Goal: Check status: Check status

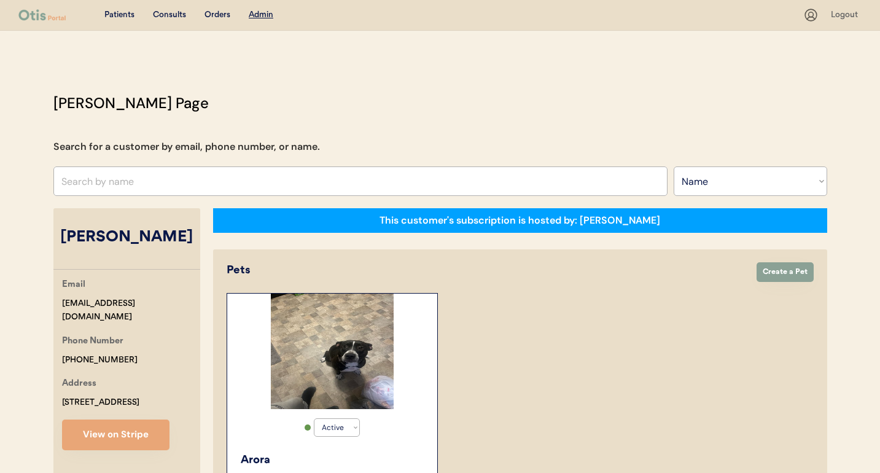
select select ""Name""
select select "true"
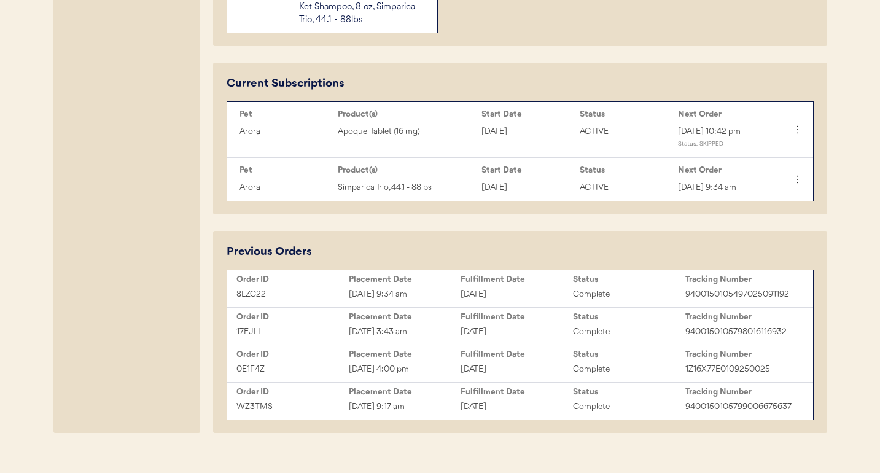
scroll to position [566, 0]
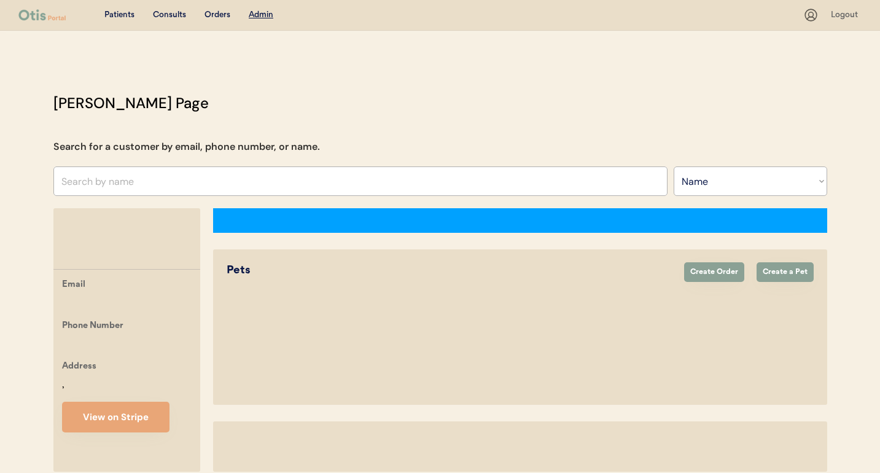
select select ""Name""
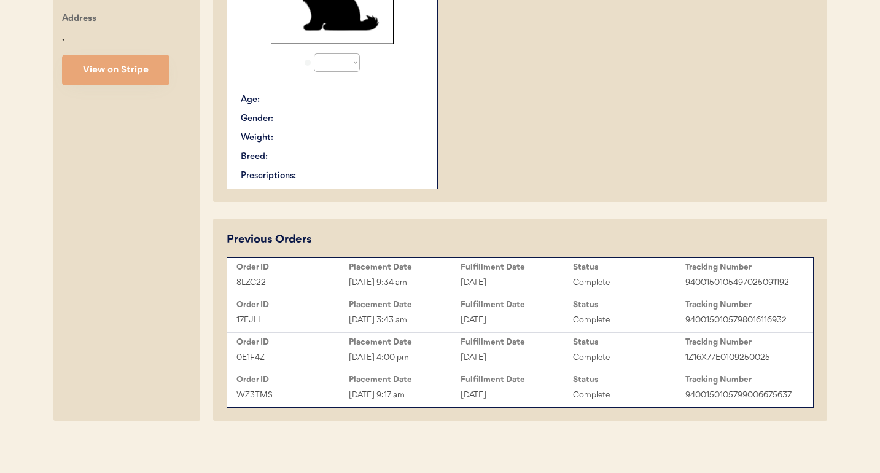
select select "true"
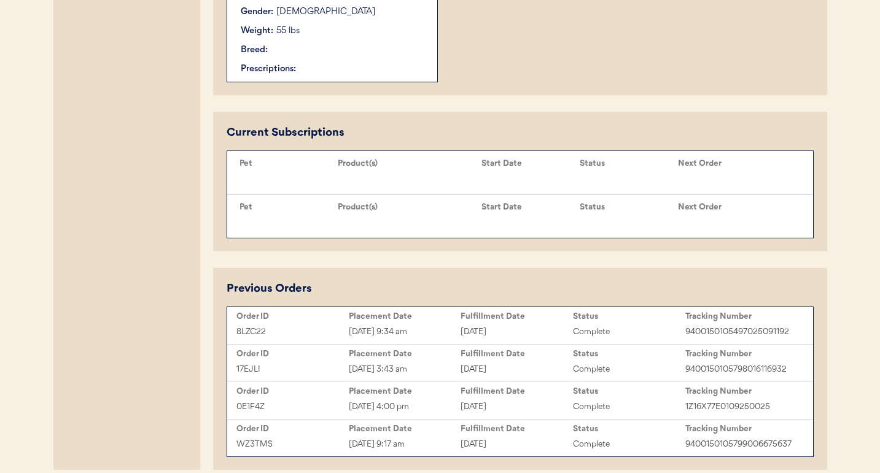
scroll to position [568, 0]
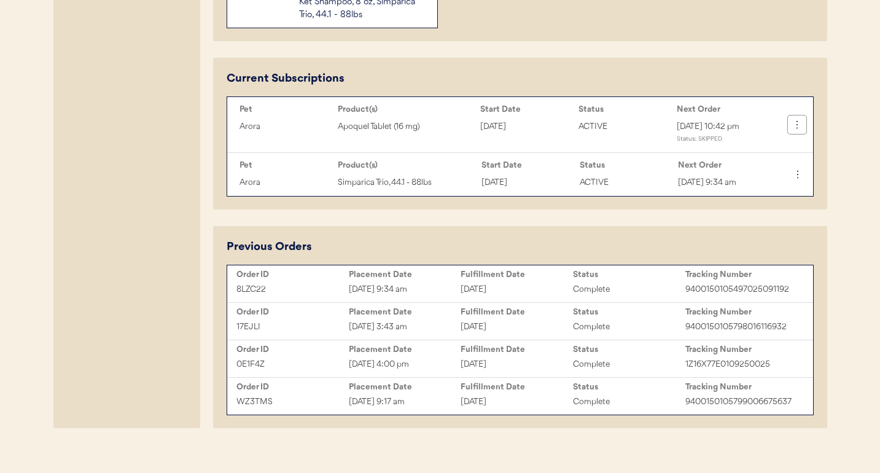
click at [791, 130] on icon at bounding box center [797, 125] width 12 height 12
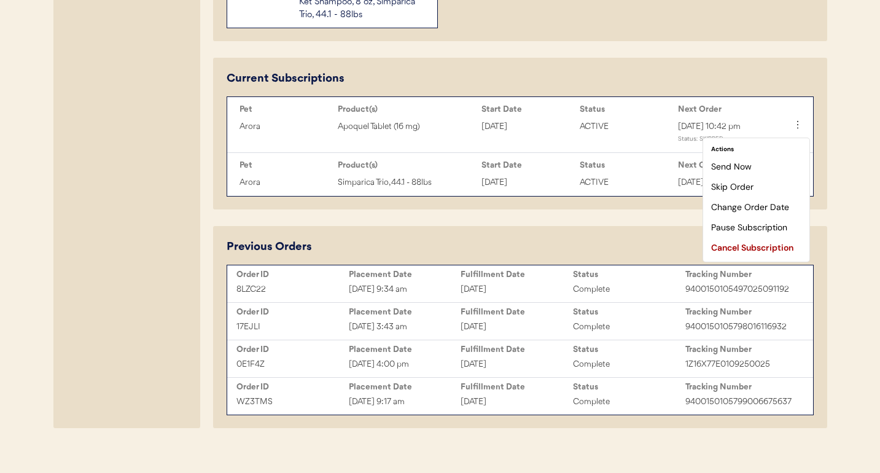
click at [826, 57] on div "This customer's subscription is hosted by: Otis Pets Create Order Create a Pet …" at bounding box center [520, 34] width 614 height 788
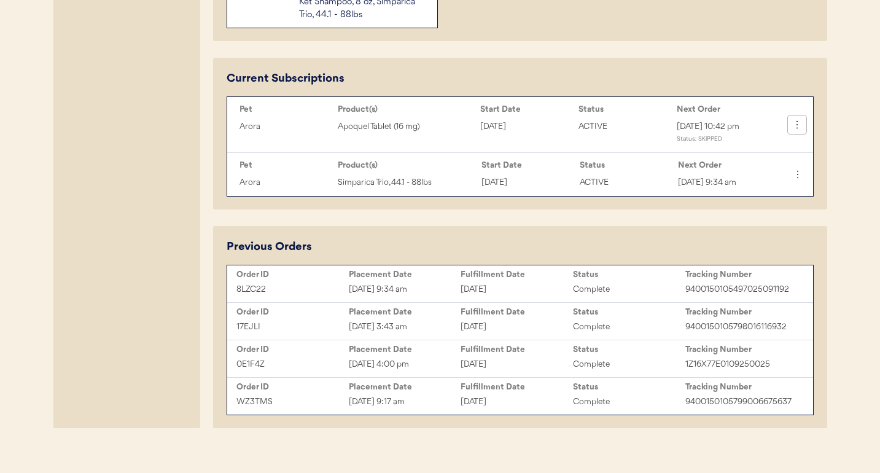
click at [796, 125] on icon at bounding box center [797, 125] width 12 height 12
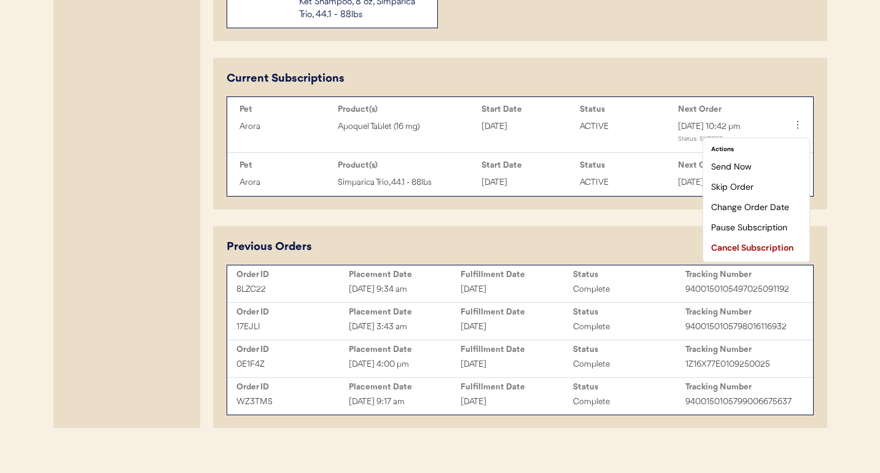
click at [818, 81] on div "Current Subscriptions Pet Product(s) Start Date Status Next Order Arora Apoquel…" at bounding box center [520, 134] width 614 height 152
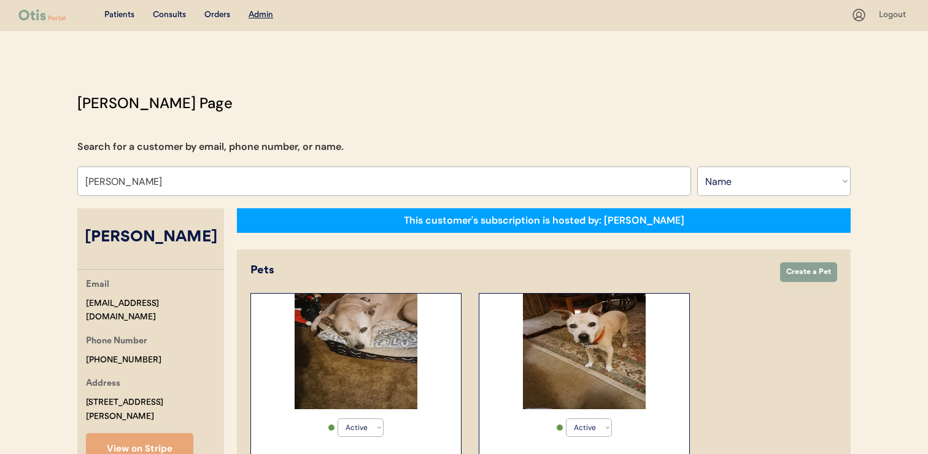
select select ""Name""
select select "true"
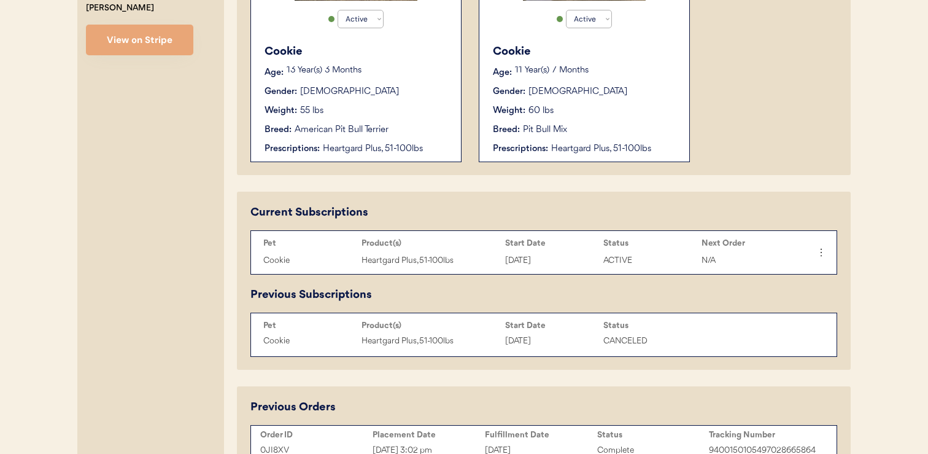
scroll to position [412, 0]
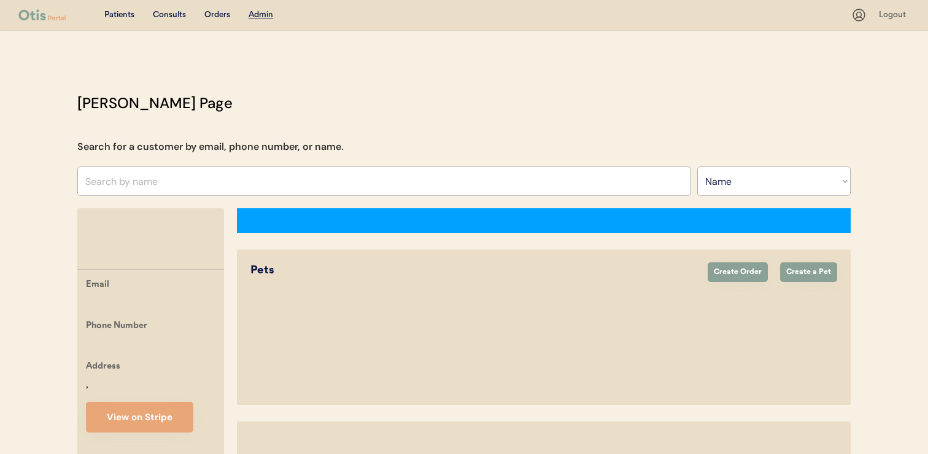
select select ""Name""
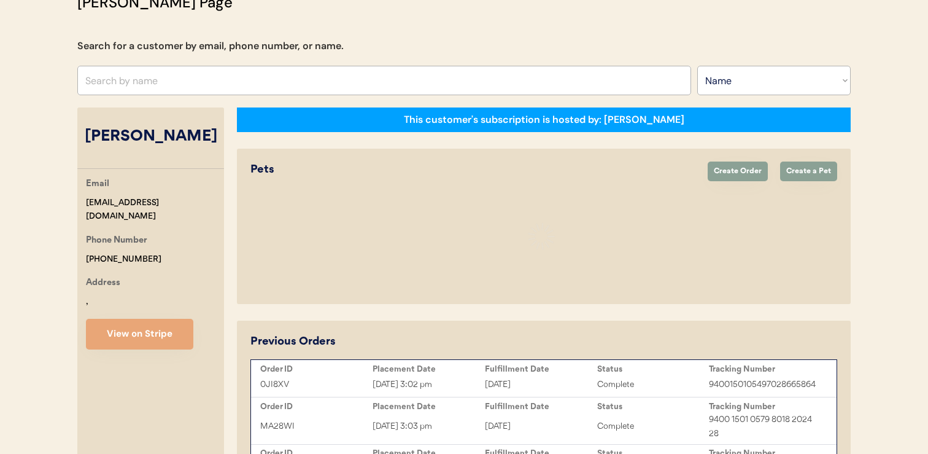
select select "true"
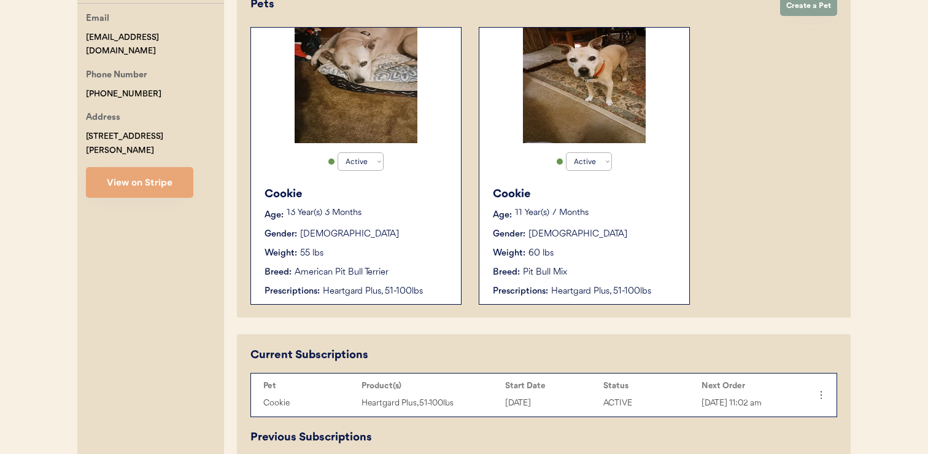
scroll to position [263, 0]
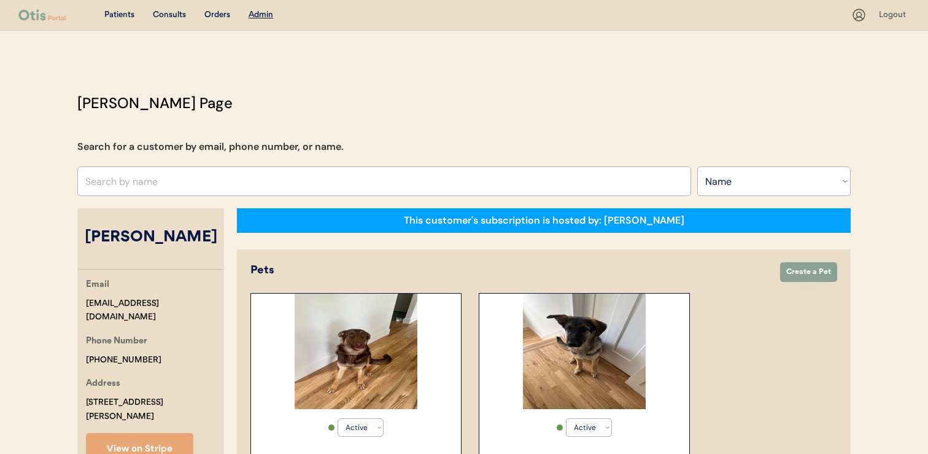
select select ""Name""
select select "true"
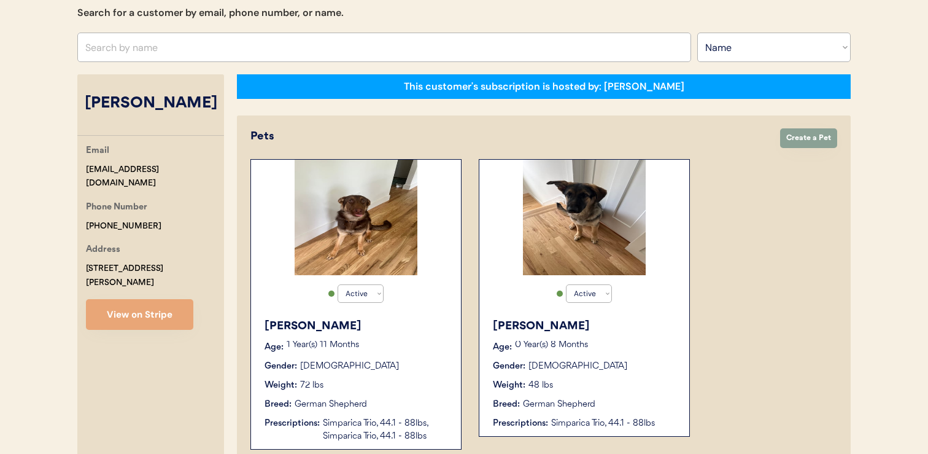
scroll to position [90, 0]
